Goal: Task Accomplishment & Management: Manage account settings

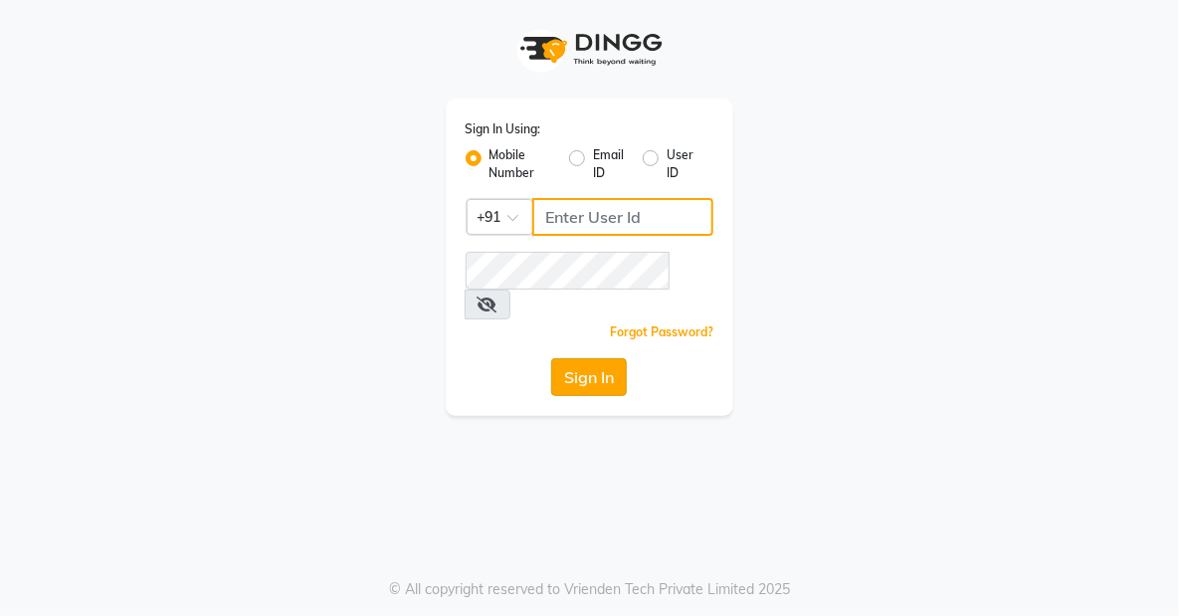
type input "8905996535"
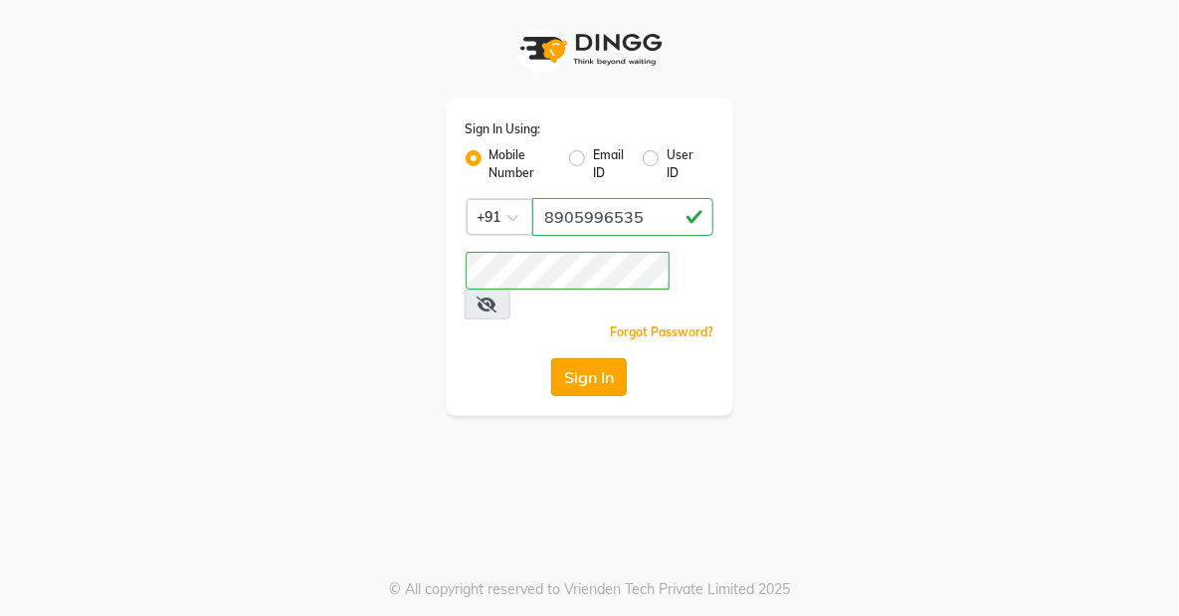
click at [596, 358] on button "Sign In" at bounding box center [589, 377] width 76 height 38
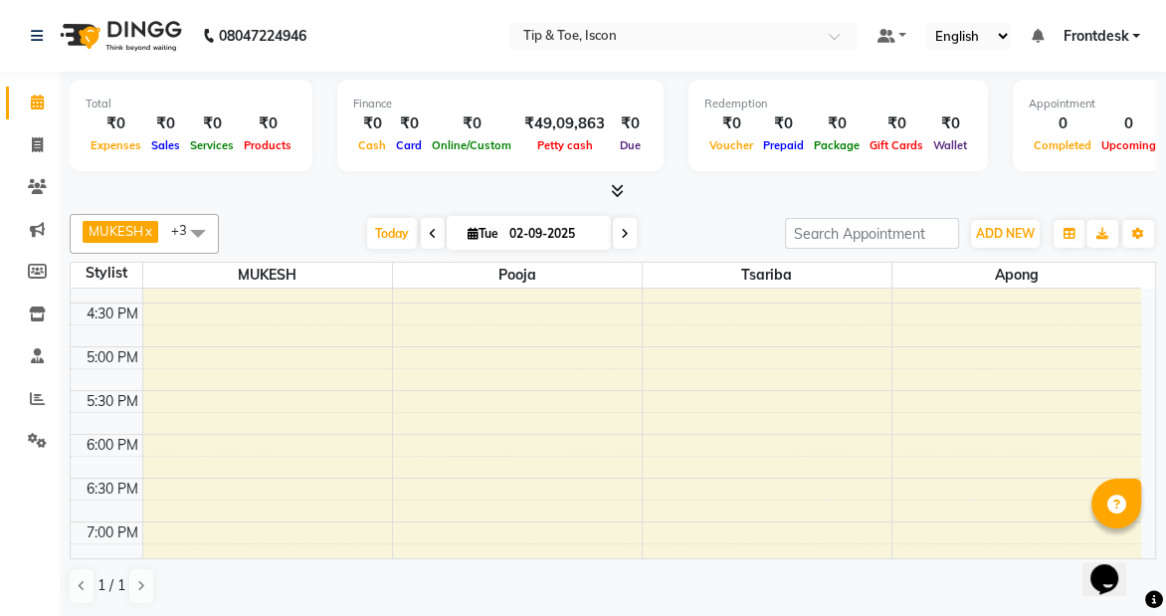
scroll to position [720, 0]
